Goal: Find specific page/section: Find specific page/section

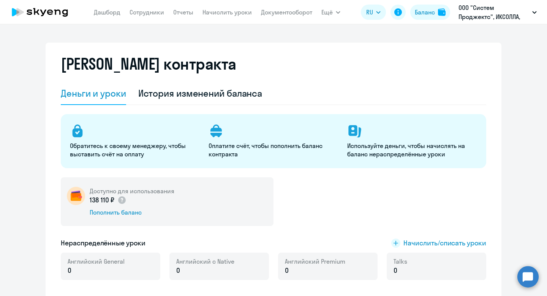
select select "english_adult_not_native_speaker"
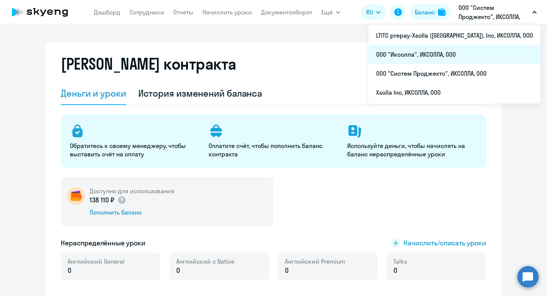
click at [463, 52] on li "ООО "Иксолла", ИКСОЛЛА, ООО" at bounding box center [455, 54] width 172 height 19
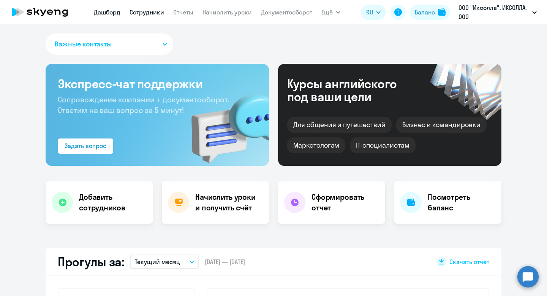
click at [141, 11] on link "Сотрудники" at bounding box center [147, 12] width 35 height 8
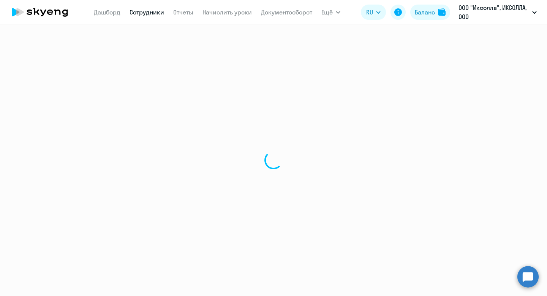
select select "30"
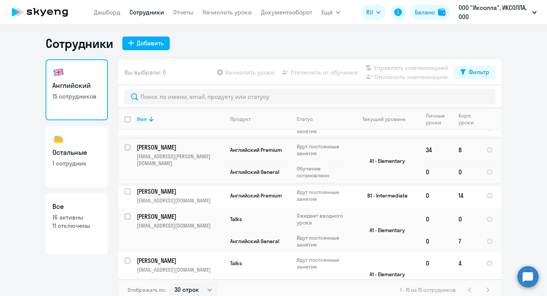
scroll to position [372, 0]
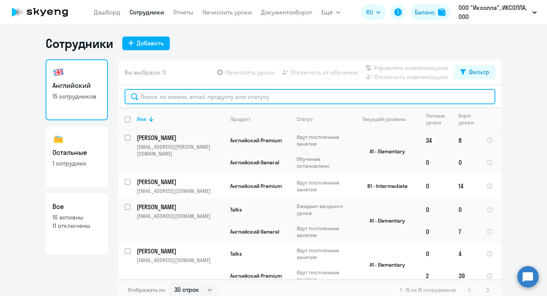
click at [209, 96] on input "text" at bounding box center [310, 96] width 371 height 15
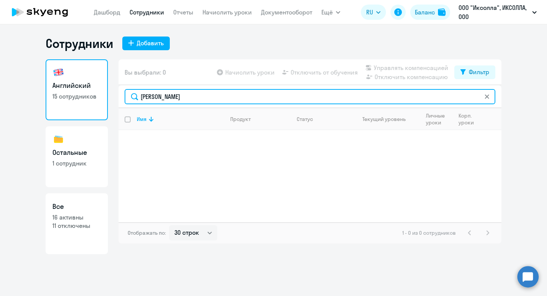
click at [157, 97] on input "[PERSON_NAME]" at bounding box center [310, 96] width 371 height 15
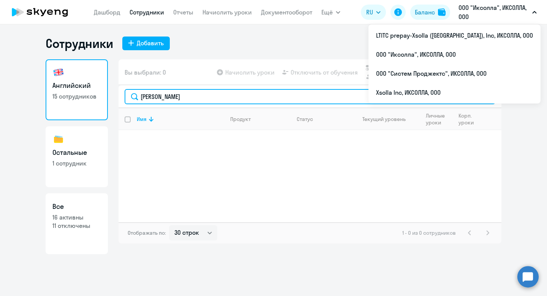
type input "[PERSON_NAME]"
